Goal: Task Accomplishment & Management: Use online tool/utility

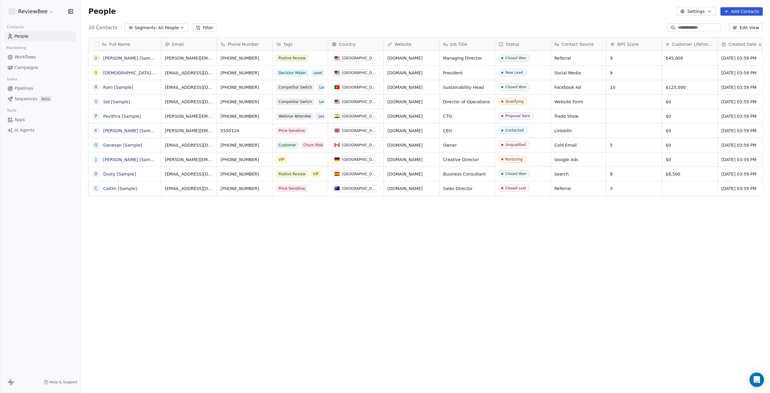
scroll to position [341, 684]
click at [21, 56] on span "Workflows" at bounding box center [25, 57] width 22 height 6
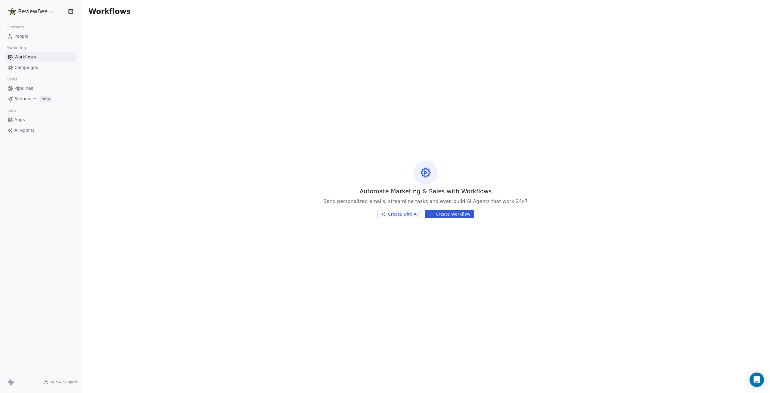
click at [25, 72] on link "Campaigns" at bounding box center [40, 68] width 71 height 10
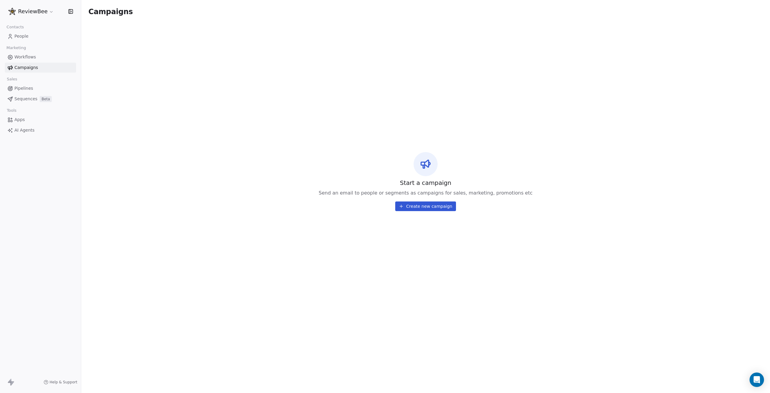
click at [26, 87] on span "Pipelines" at bounding box center [23, 88] width 19 height 6
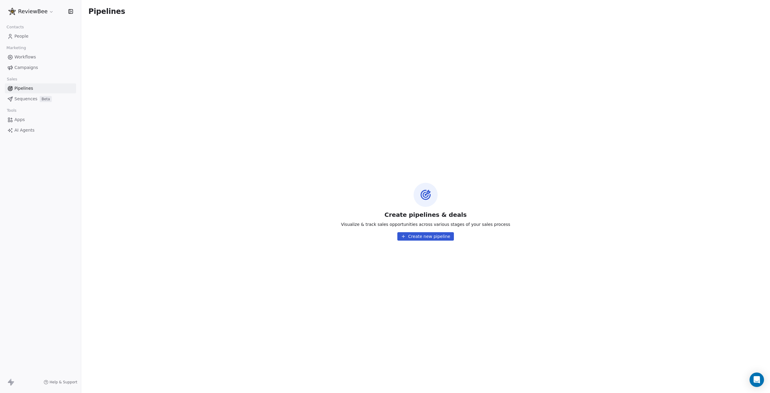
click at [23, 99] on span "Sequences" at bounding box center [25, 99] width 23 height 6
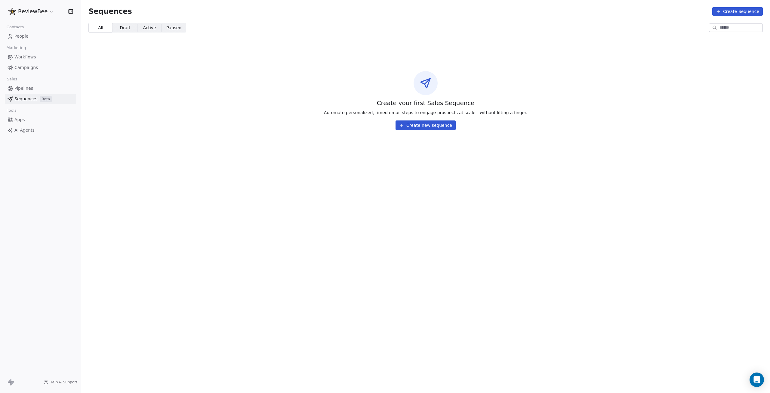
click at [18, 118] on span "Apps" at bounding box center [19, 119] width 11 height 6
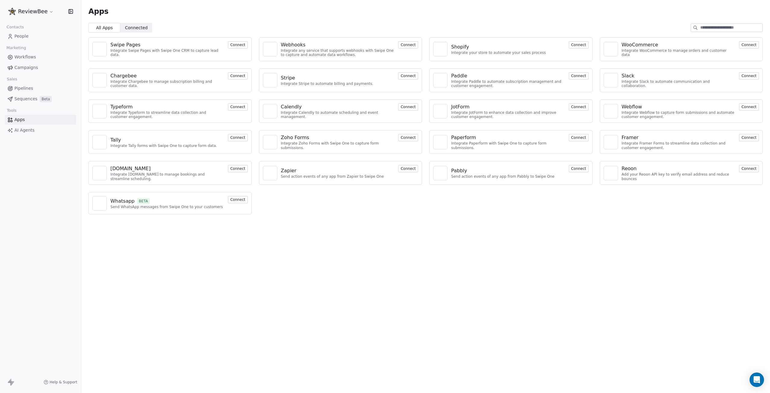
click at [23, 129] on span "AI Agents" at bounding box center [24, 130] width 20 height 6
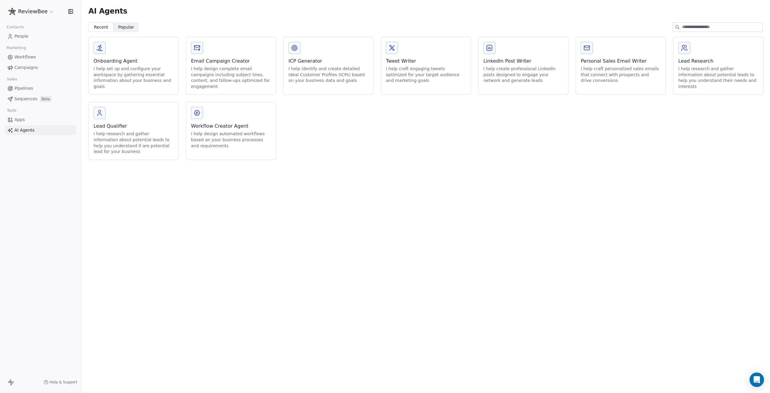
click at [26, 119] on link "Apps" at bounding box center [40, 120] width 71 height 10
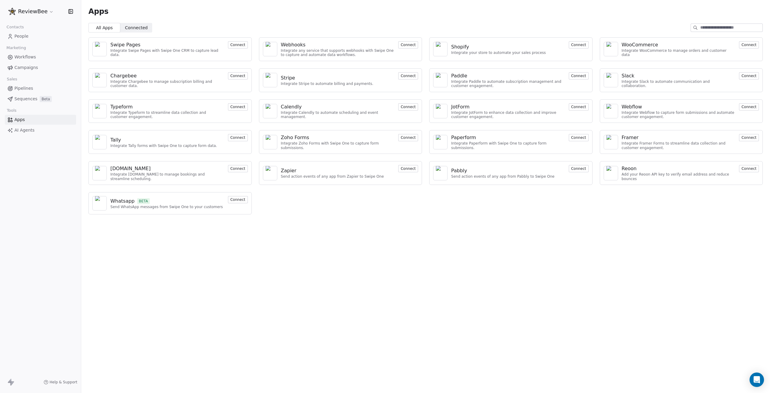
click at [18, 38] on span "People" at bounding box center [21, 36] width 14 height 6
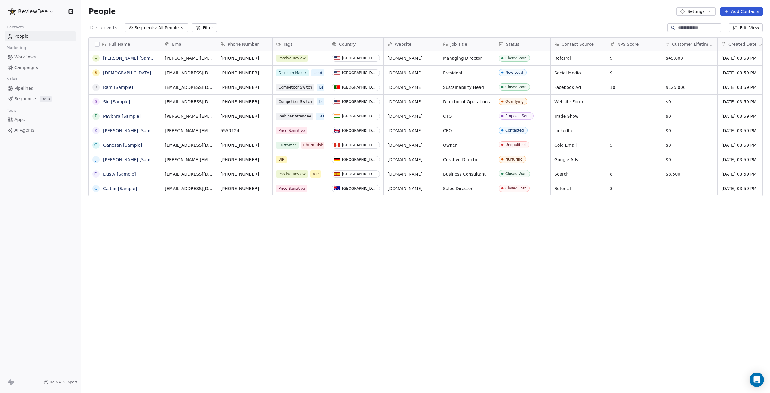
scroll to position [341, 684]
click at [26, 66] on span "Campaigns" at bounding box center [25, 67] width 23 height 6
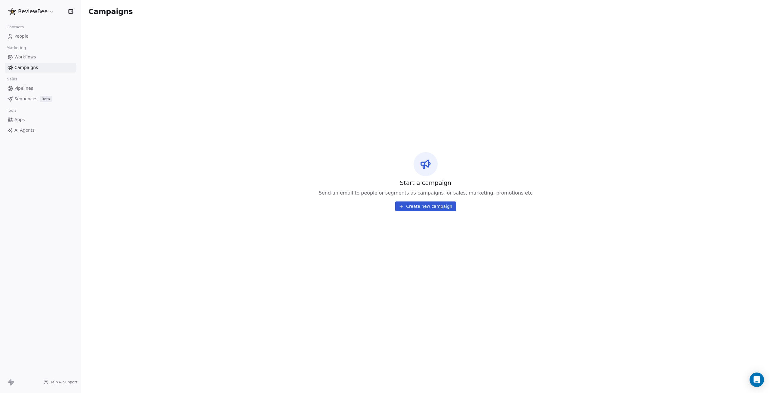
click at [428, 206] on button "Create new campaign" at bounding box center [425, 206] width 60 height 10
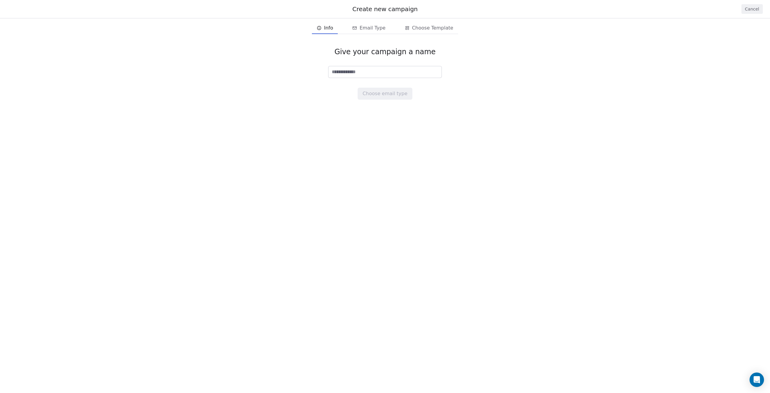
click at [753, 7] on button "Cancel" at bounding box center [751, 9] width 21 height 10
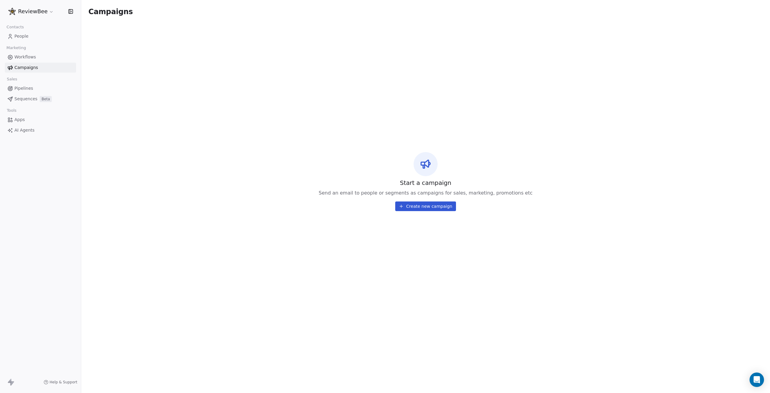
drag, startPoint x: 300, startPoint y: 69, endPoint x: 290, endPoint y: 26, distance: 43.9
click at [300, 69] on div "Start a campaign Send an email to people or segments as campaigns for sales, ma…" at bounding box center [425, 181] width 674 height 317
